Goal: Information Seeking & Learning: Learn about a topic

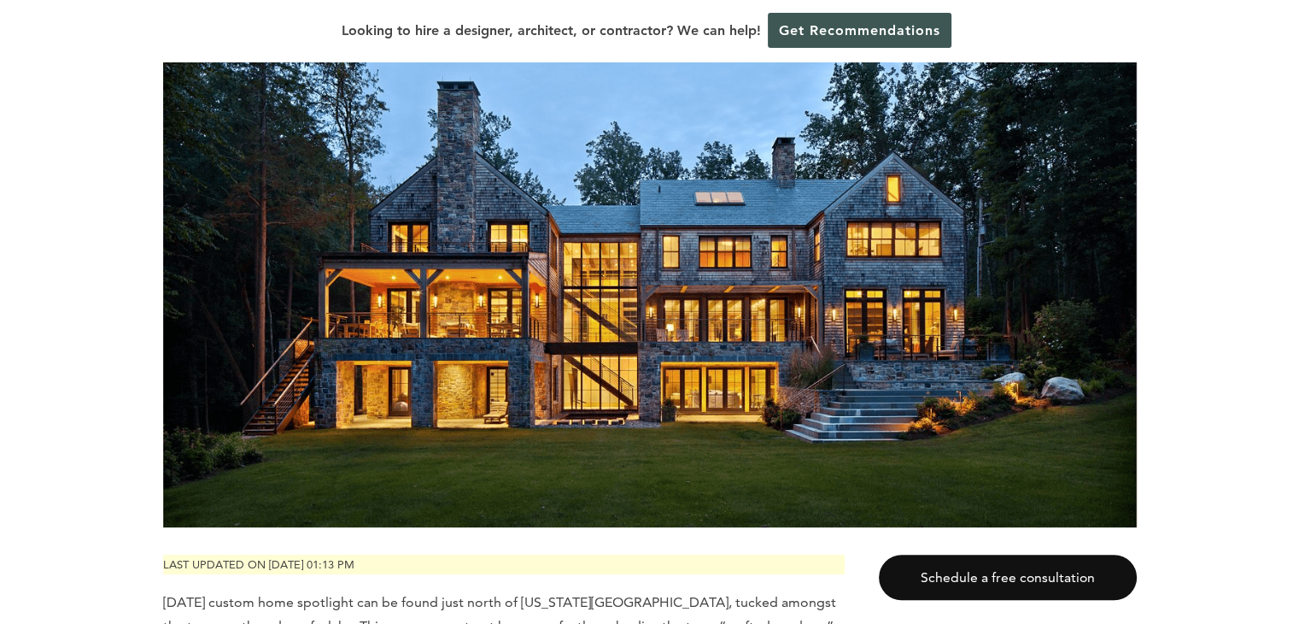
scroll to position [342, 0]
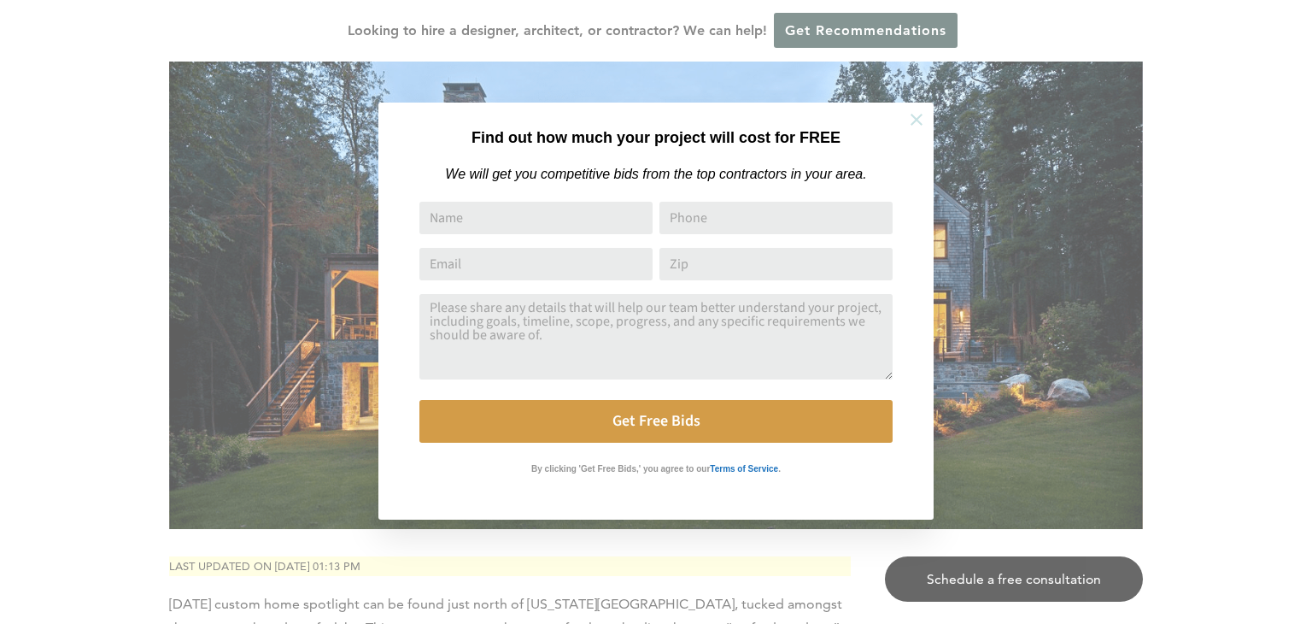
click at [928, 115] on button at bounding box center [917, 120] width 60 height 60
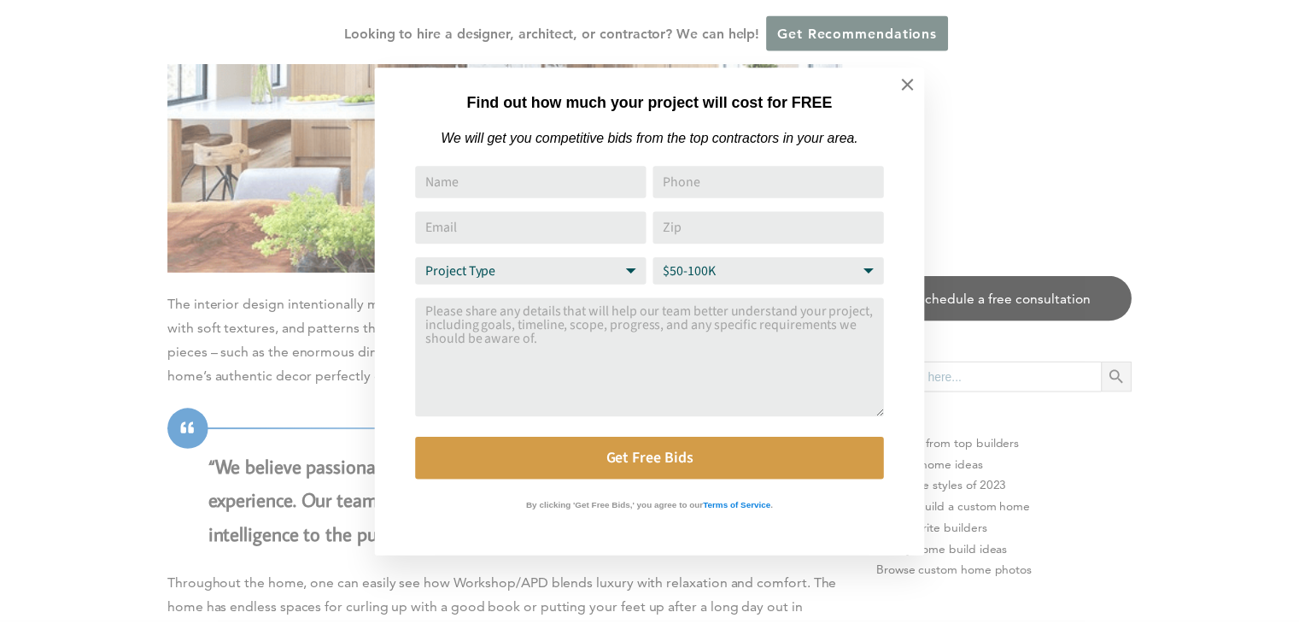
scroll to position [3673, 0]
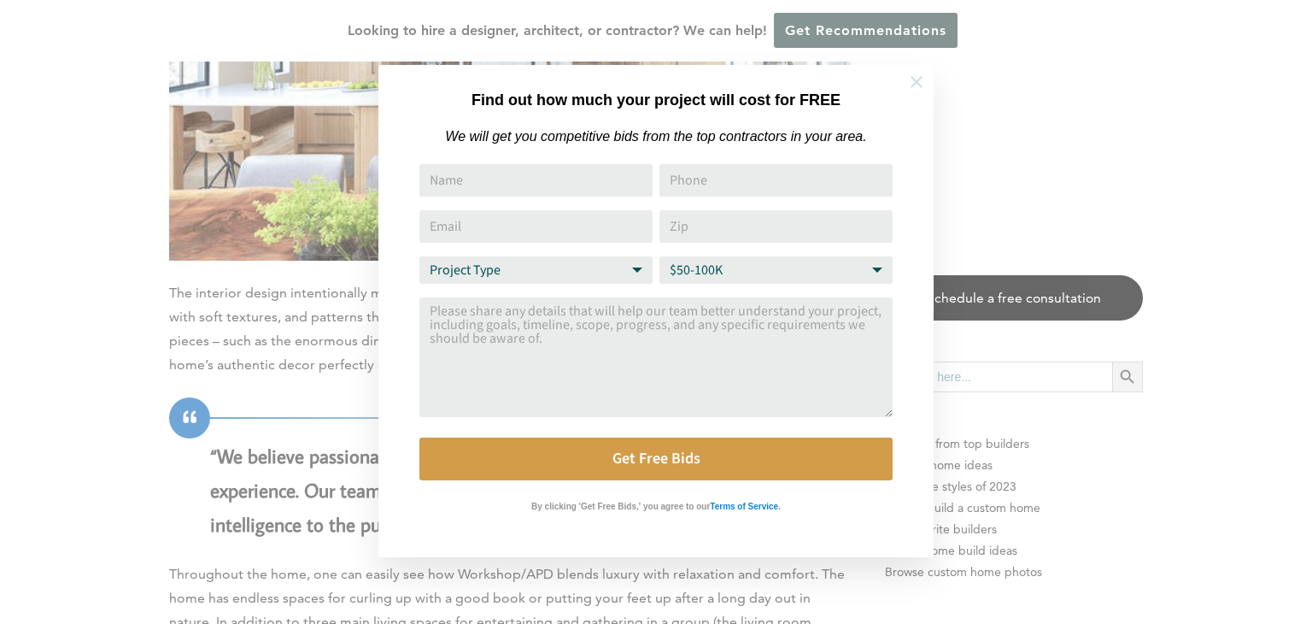
click at [905, 79] on button at bounding box center [917, 82] width 60 height 60
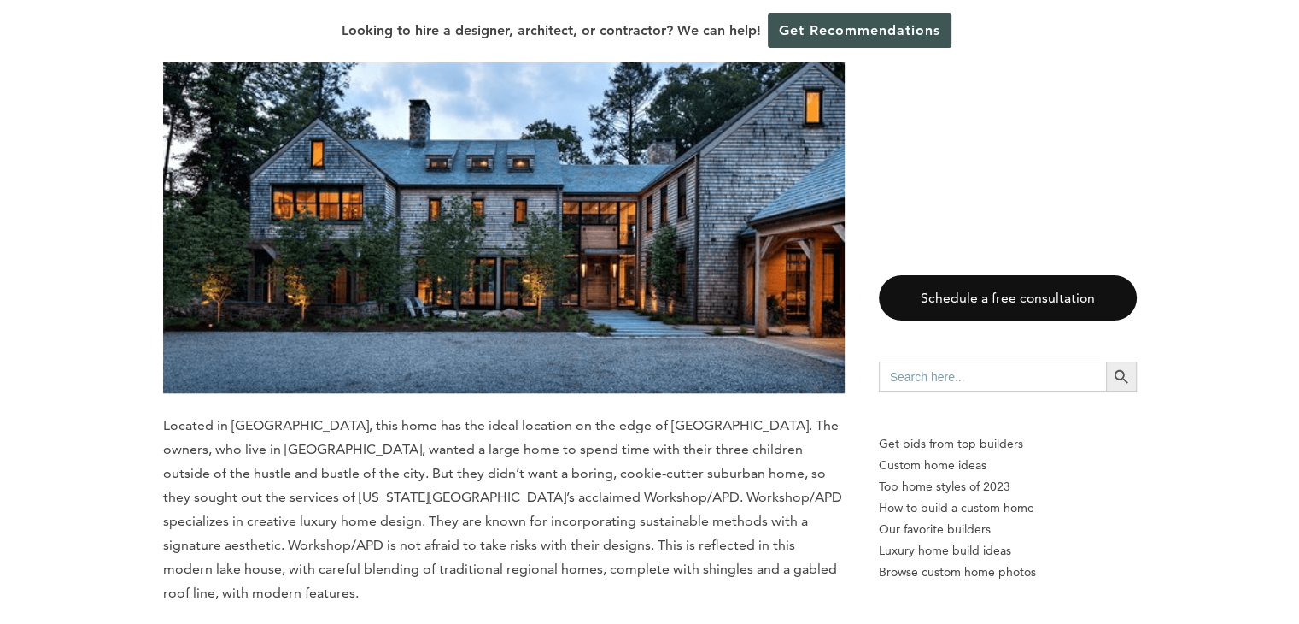
scroll to position [1367, 0]
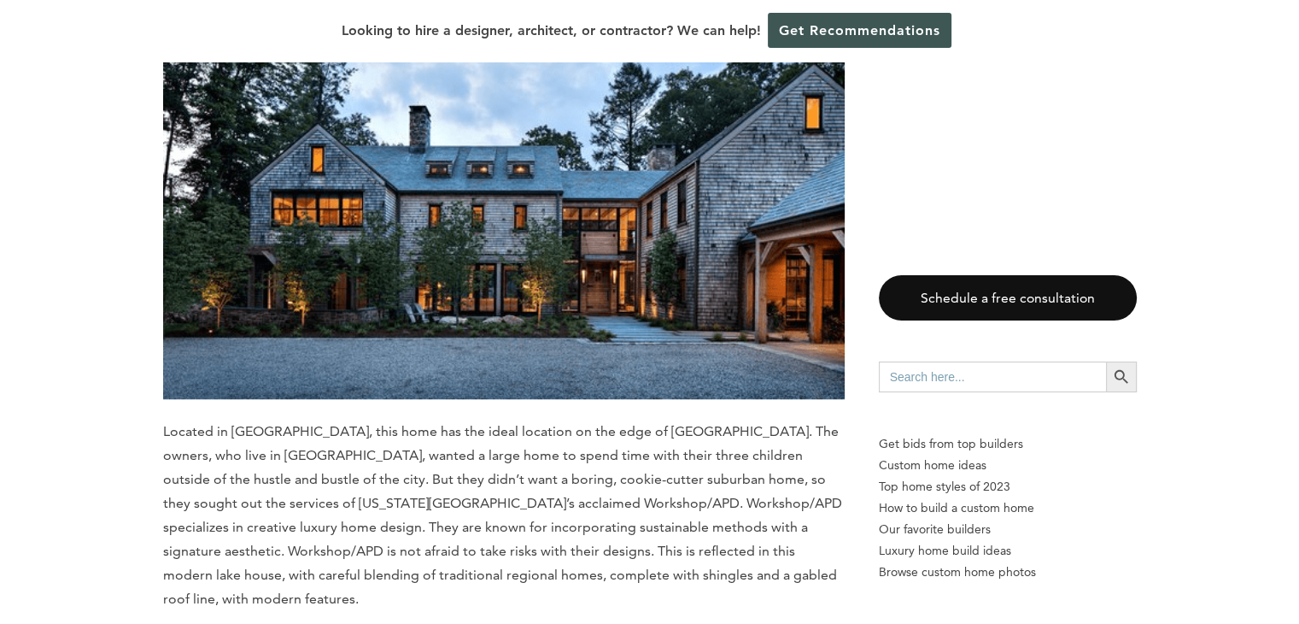
click at [550, 279] on img at bounding box center [504, 172] width 682 height 454
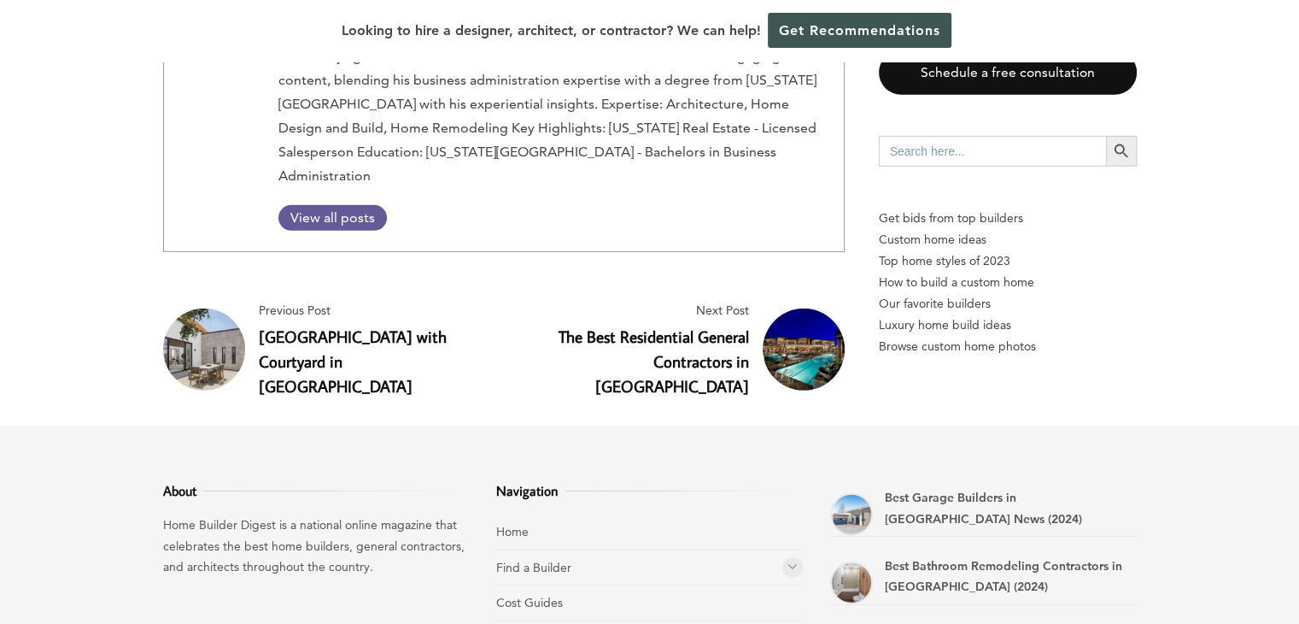
scroll to position [5167, 0]
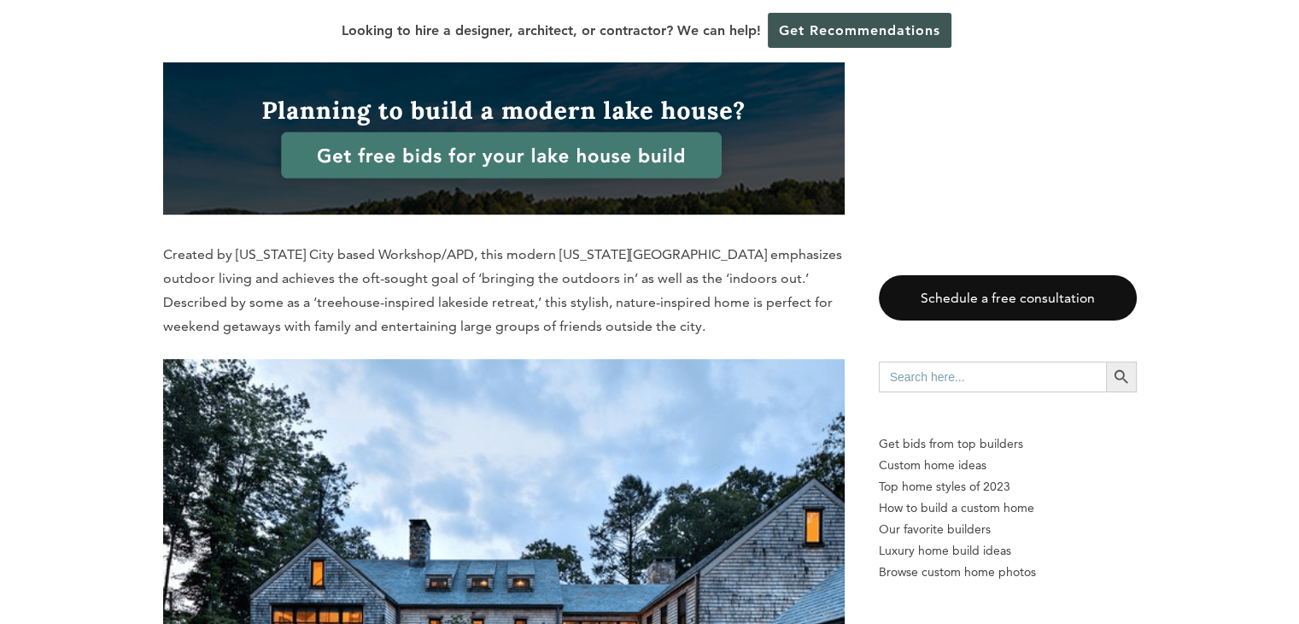
scroll to position [1196, 0]
